Goal: Book appointment/travel/reservation

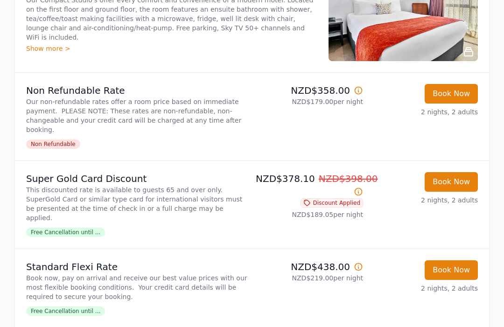
scroll to position [221, 0]
click at [42, 307] on span "Free Cancellation until ..." at bounding box center [65, 311] width 79 height 9
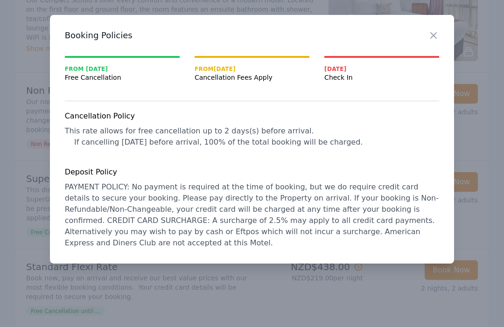
click at [432, 37] on icon "button" at bounding box center [433, 35] width 11 height 11
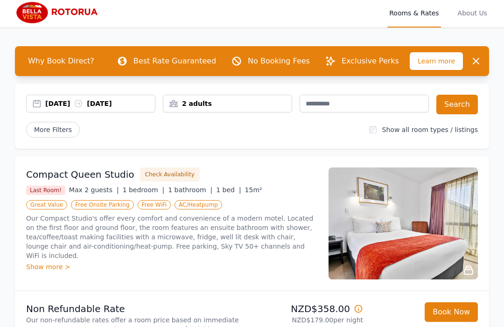
scroll to position [0, 0]
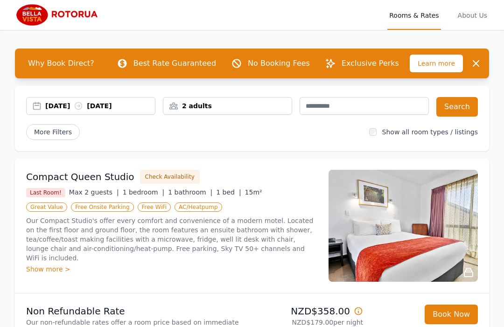
click at [38, 265] on div "Show more >" at bounding box center [171, 269] width 291 height 9
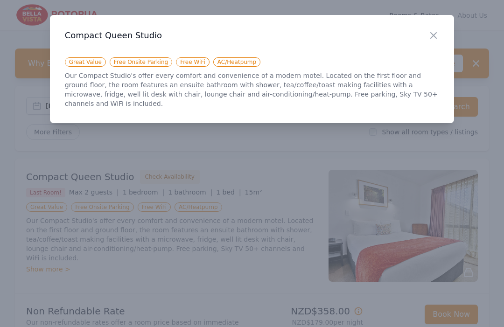
click at [438, 35] on icon "button" at bounding box center [433, 35] width 11 height 11
